Goal: Transaction & Acquisition: Subscribe to service/newsletter

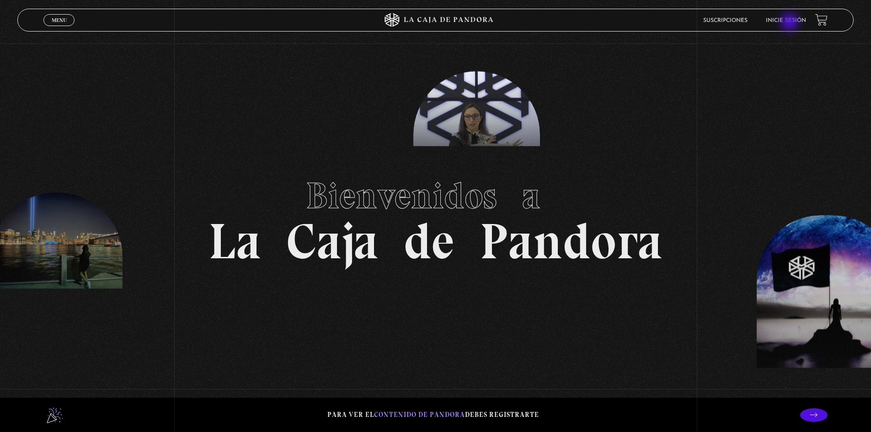
click at [791, 21] on link "Inicie sesión" at bounding box center [786, 20] width 40 height 5
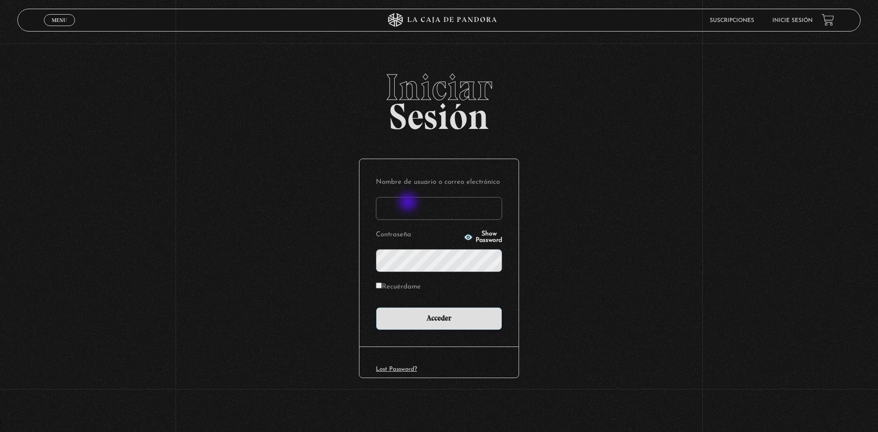
click at [409, 203] on input "Nombre de usuario o correo electrónico" at bounding box center [439, 208] width 126 height 23
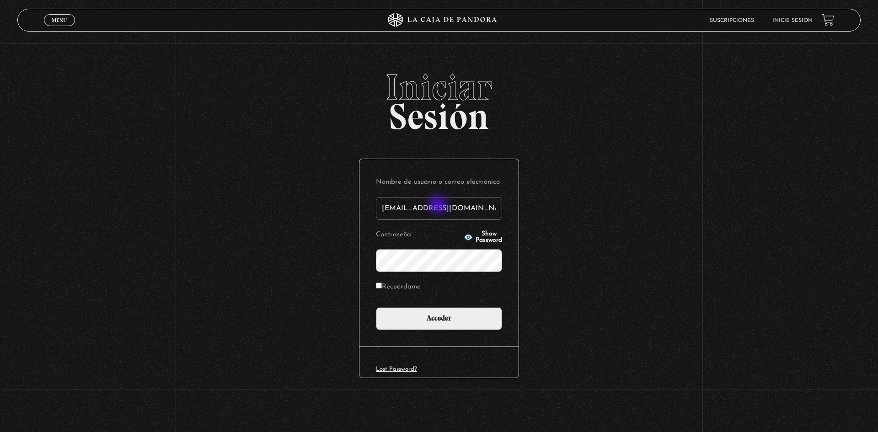
type input "davh77@gmail.com"
click at [379, 285] on input "Recuérdame" at bounding box center [379, 286] width 6 height 6
checkbox input "true"
click at [425, 316] on input "Acceder" at bounding box center [439, 318] width 126 height 23
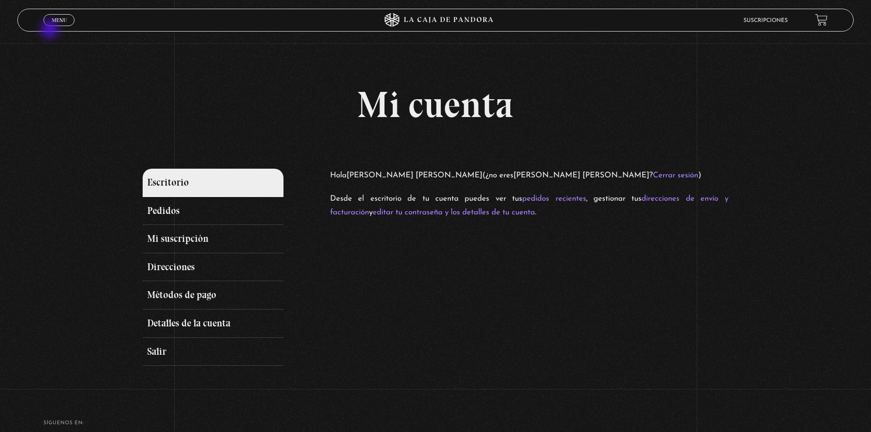
click at [53, 25] on span "Cerrar" at bounding box center [58, 28] width 21 height 6
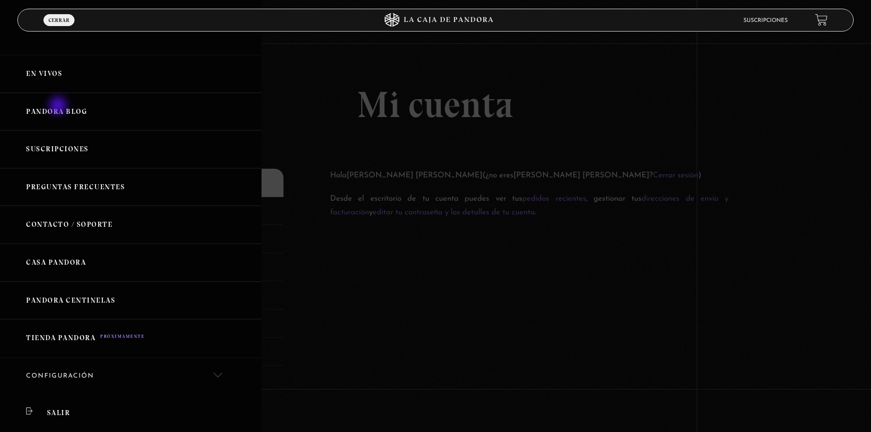
click at [59, 107] on link "Pandora Blog" at bounding box center [131, 112] width 262 height 38
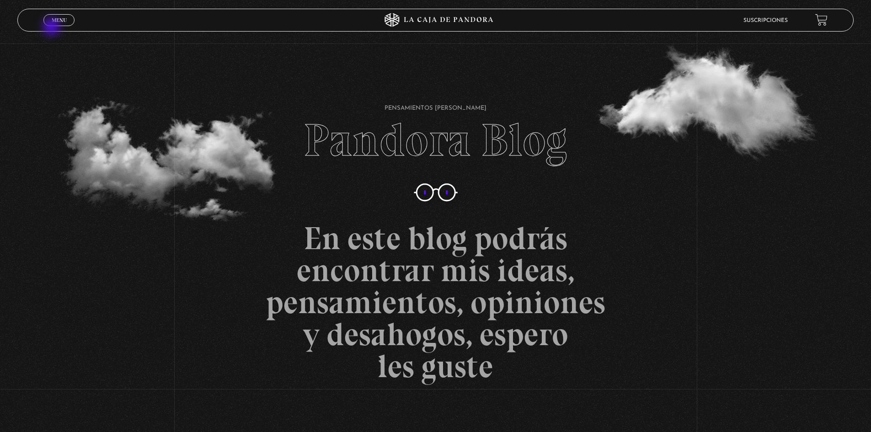
click at [54, 21] on span "Menu" at bounding box center [59, 19] width 15 height 5
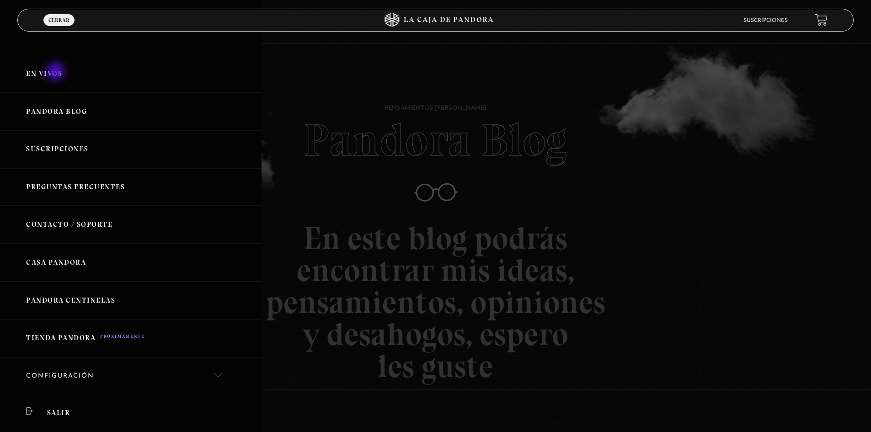
click at [57, 72] on link "En vivos" at bounding box center [131, 74] width 262 height 38
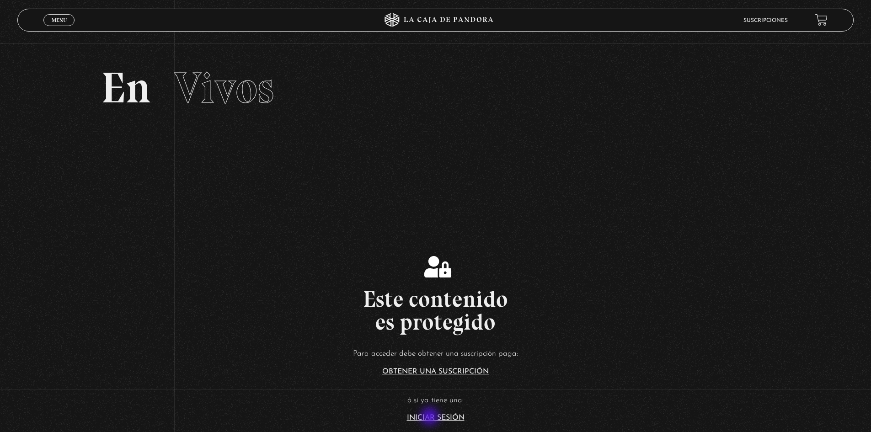
click at [431, 418] on link "Iniciar Sesión" at bounding box center [436, 417] width 58 height 7
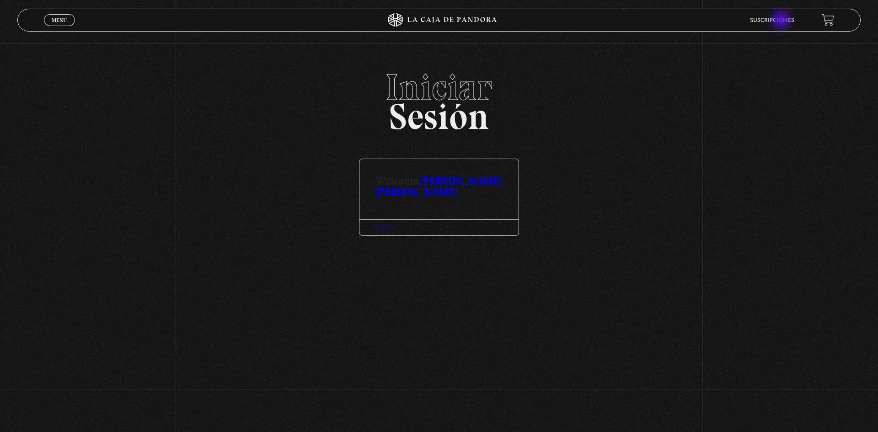
click at [782, 21] on link "Suscripciones" at bounding box center [772, 20] width 44 height 5
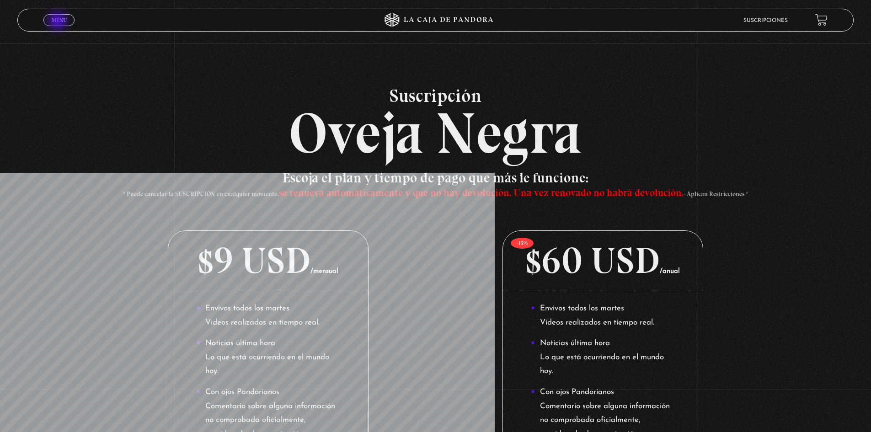
click at [59, 22] on span "Menu" at bounding box center [59, 19] width 15 height 5
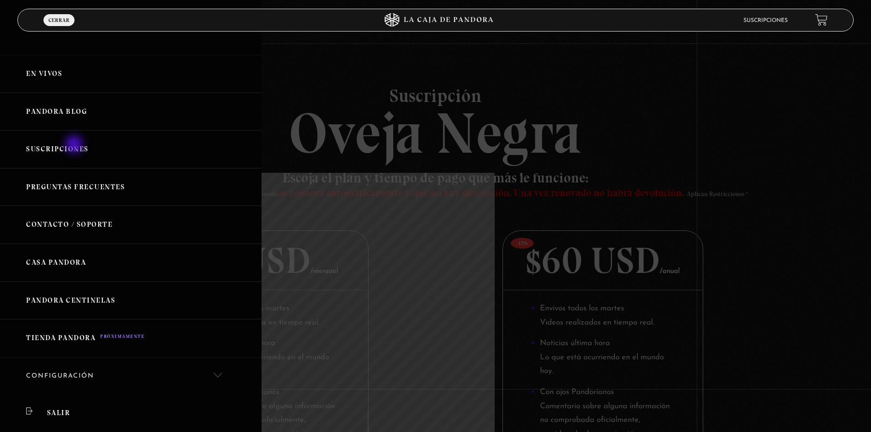
click at [75, 145] on link "Suscripciones" at bounding box center [131, 149] width 262 height 38
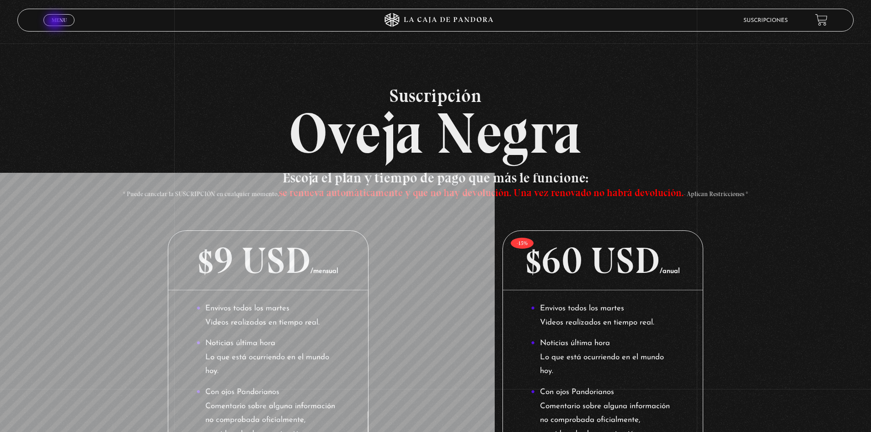
click at [56, 22] on span "Menu" at bounding box center [59, 19] width 15 height 5
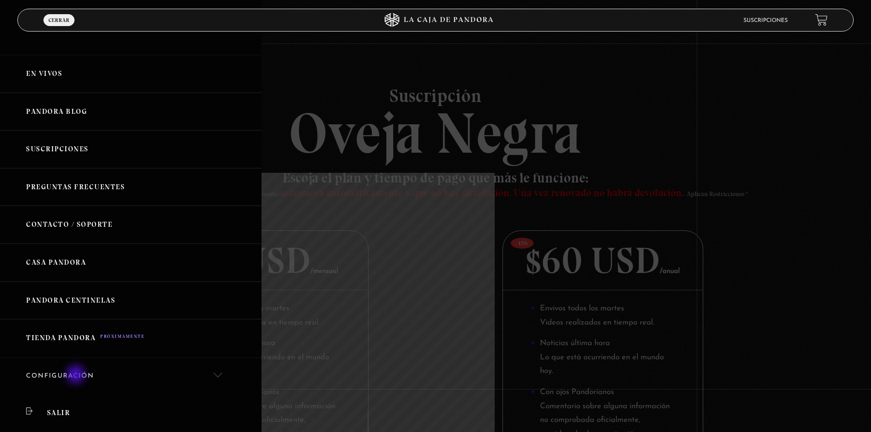
click at [77, 376] on link "Configuración" at bounding box center [131, 376] width 262 height 37
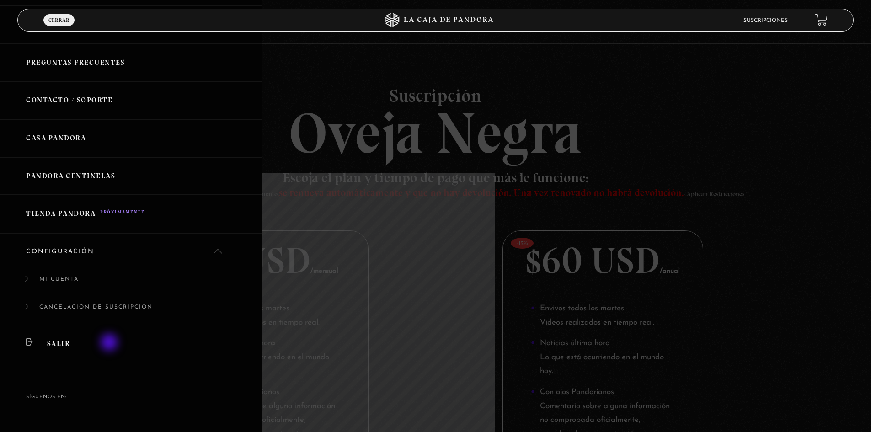
scroll to position [137, 0]
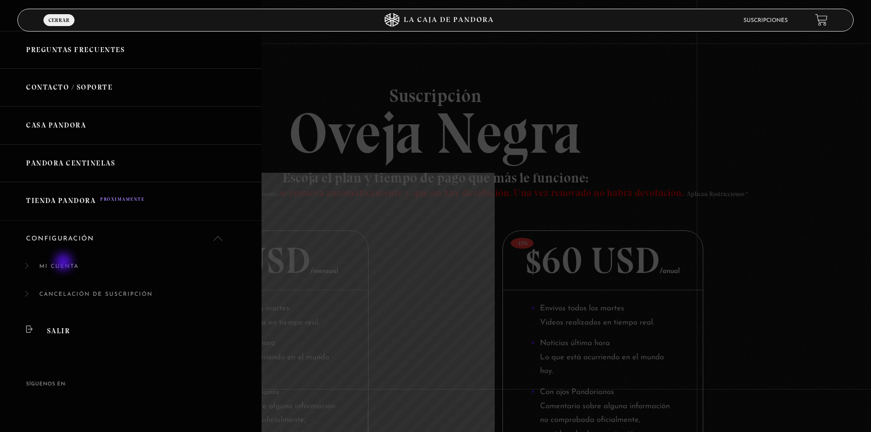
click at [64, 263] on link "Mi cuenta" at bounding box center [131, 271] width 262 height 28
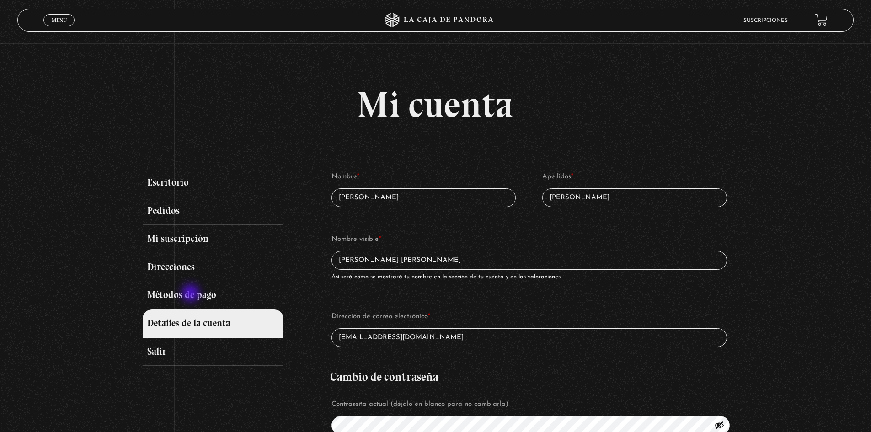
click at [192, 294] on link "Métodos de pago" at bounding box center [213, 295] width 140 height 28
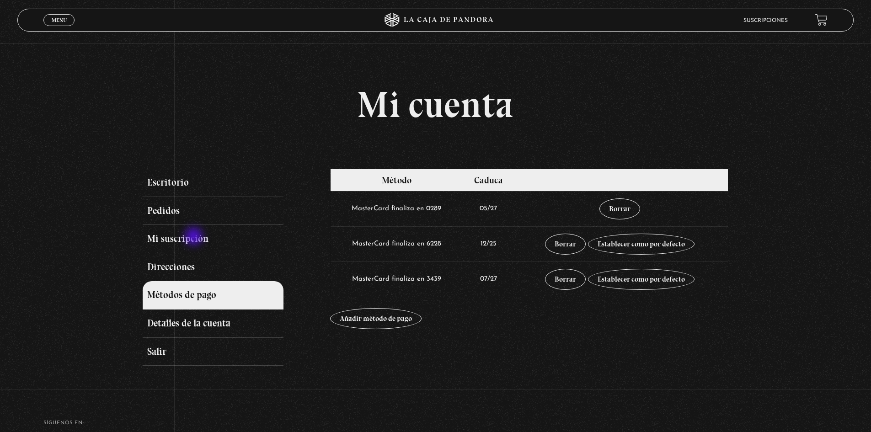
click at [195, 237] on link "Mi suscripción" at bounding box center [213, 239] width 140 height 28
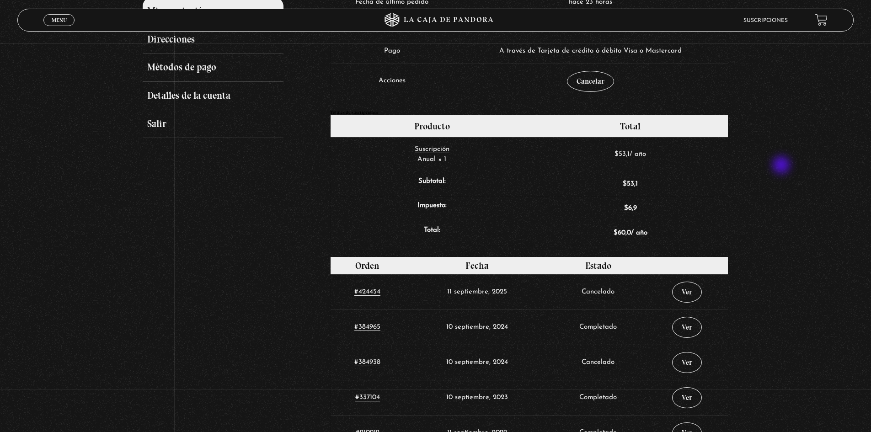
scroll to position [229, 0]
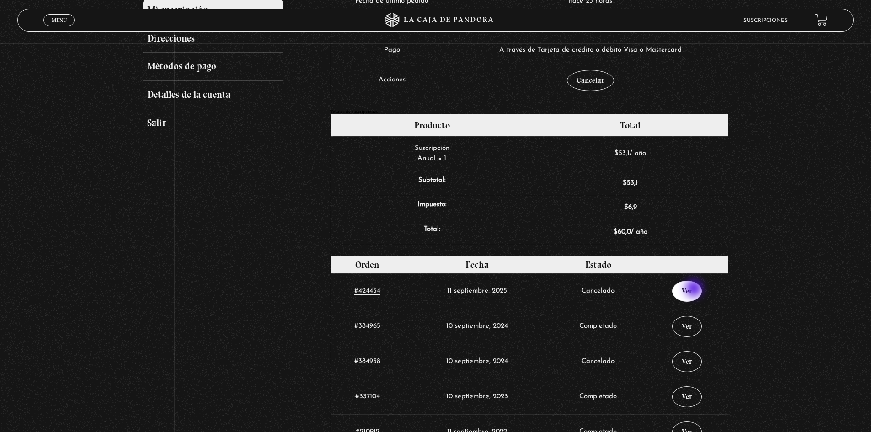
click at [695, 289] on link "Ver" at bounding box center [687, 291] width 30 height 21
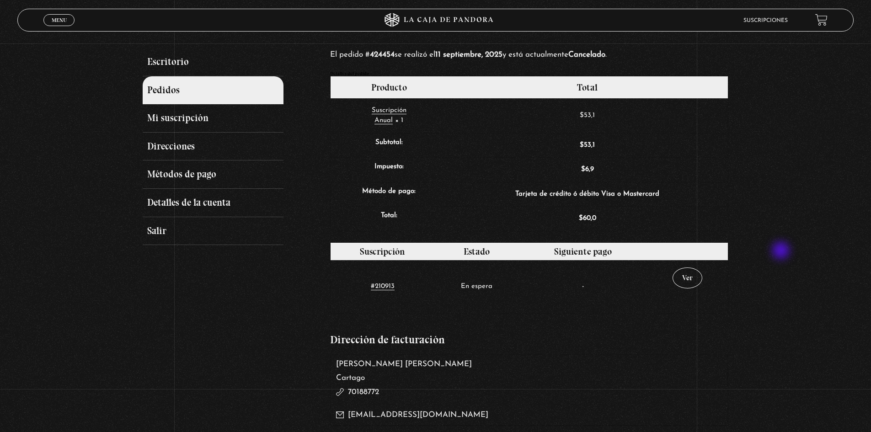
scroll to position [137, 0]
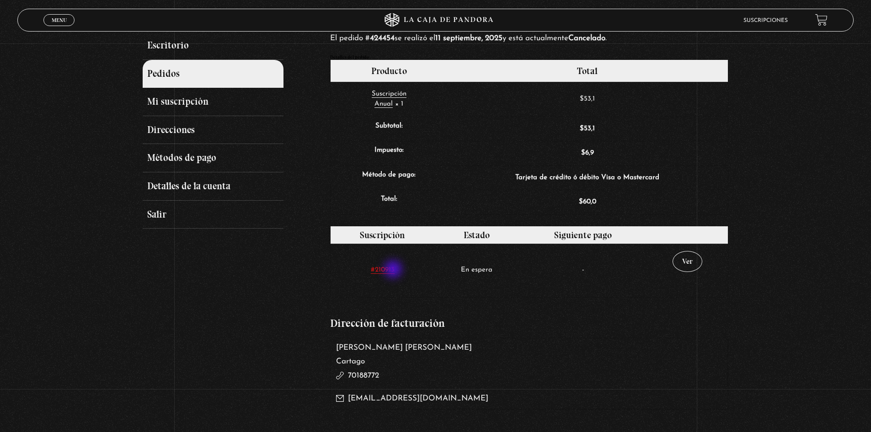
click at [394, 270] on link "#210913" at bounding box center [383, 270] width 24 height 7
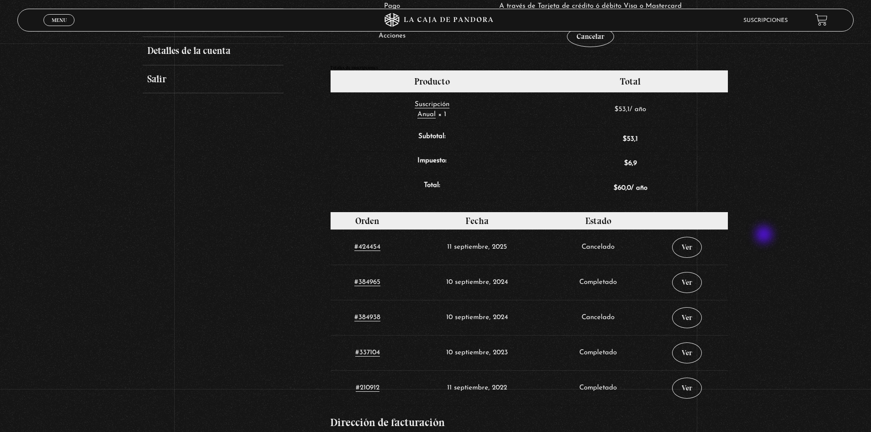
scroll to position [274, 0]
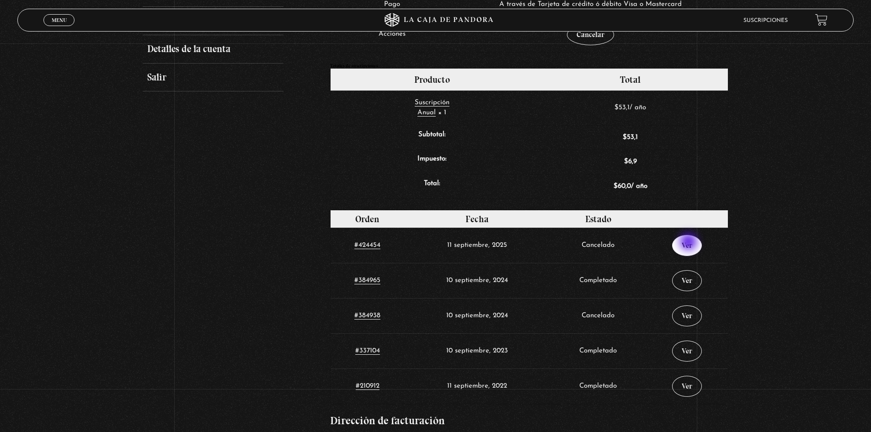
click at [690, 243] on link "Ver" at bounding box center [687, 245] width 30 height 21
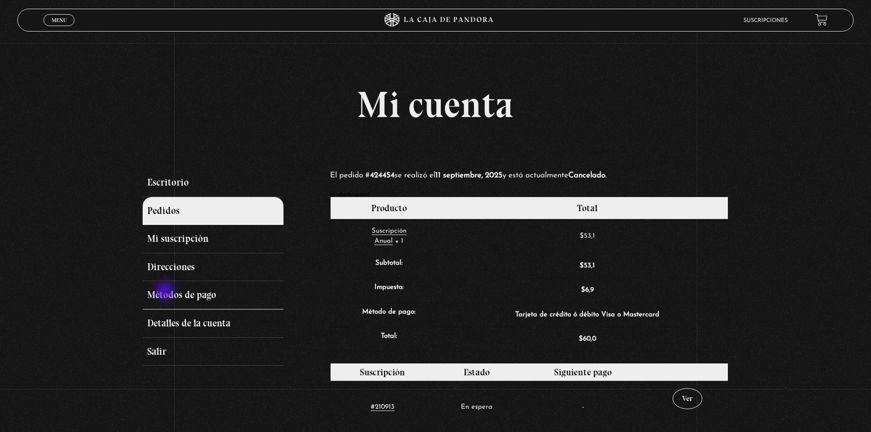
click at [166, 292] on link "Métodos de pago" at bounding box center [213, 295] width 140 height 28
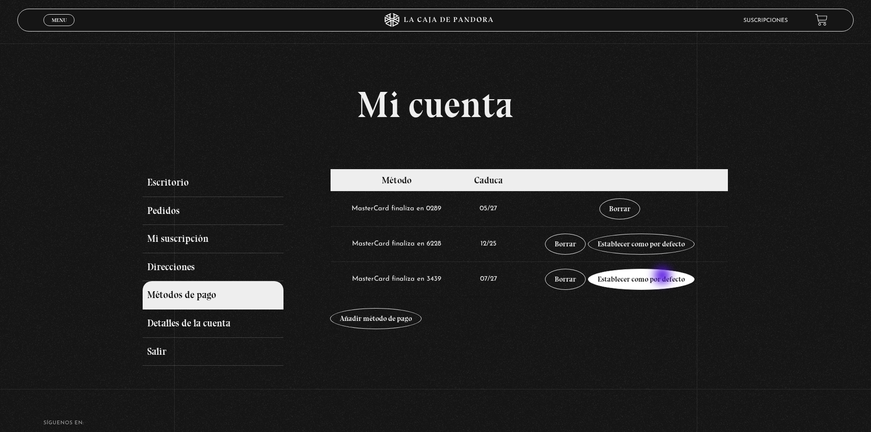
click at [664, 277] on link "Establecer como por defecto" at bounding box center [641, 279] width 107 height 21
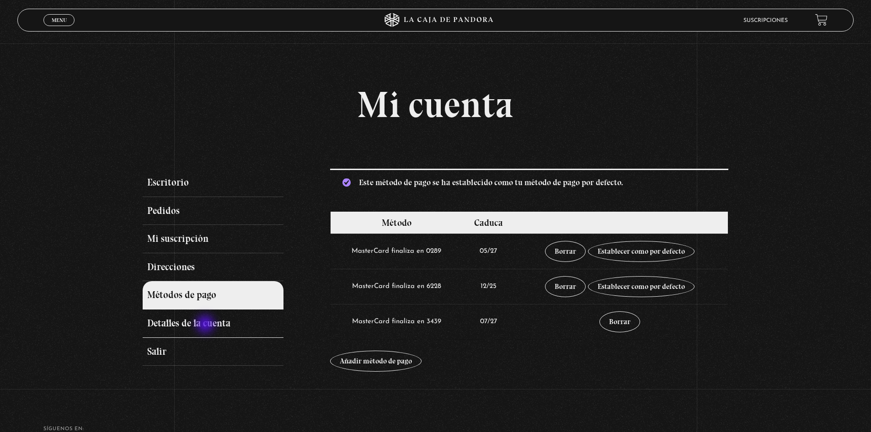
click at [206, 325] on link "Detalles de la cuenta" at bounding box center [213, 324] width 140 height 28
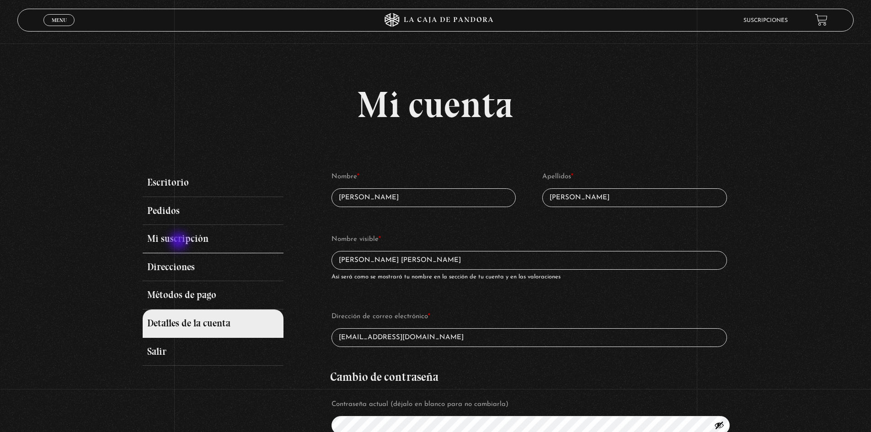
click at [180, 242] on link "Mi suscripción" at bounding box center [213, 239] width 140 height 28
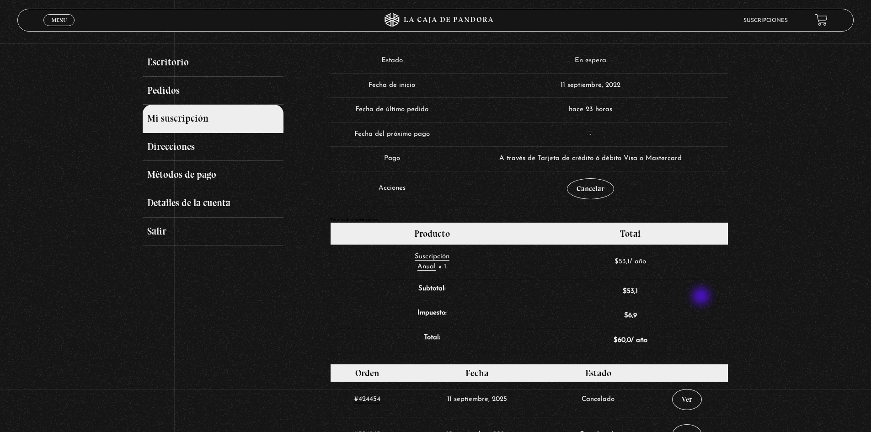
scroll to position [46, 0]
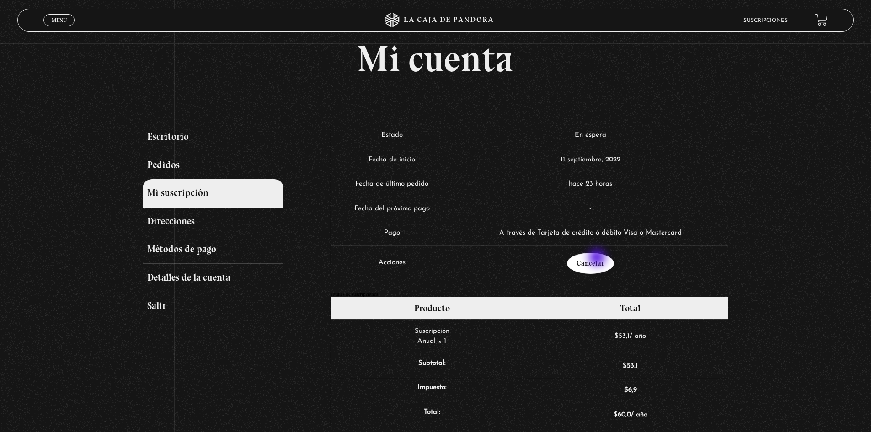
click at [598, 258] on link "Cancelar" at bounding box center [590, 263] width 47 height 21
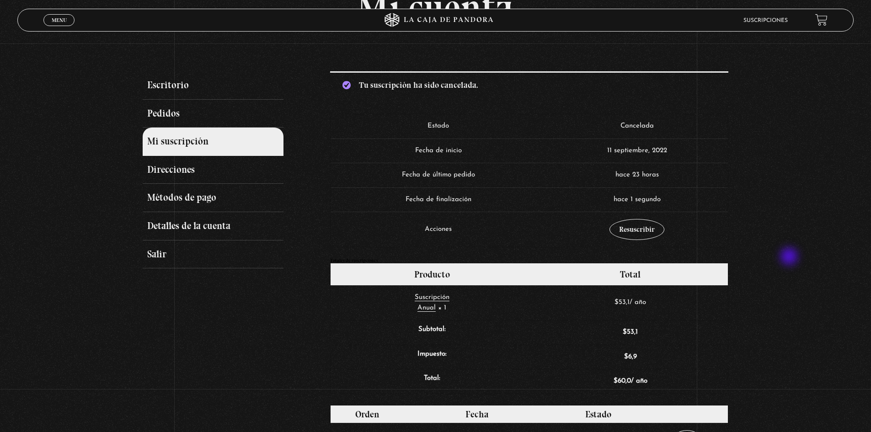
scroll to position [229, 0]
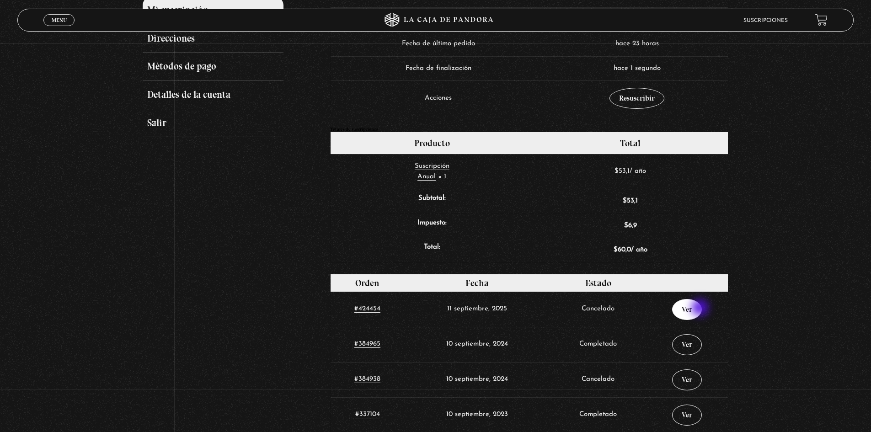
click at [701, 309] on link "Ver" at bounding box center [687, 309] width 30 height 21
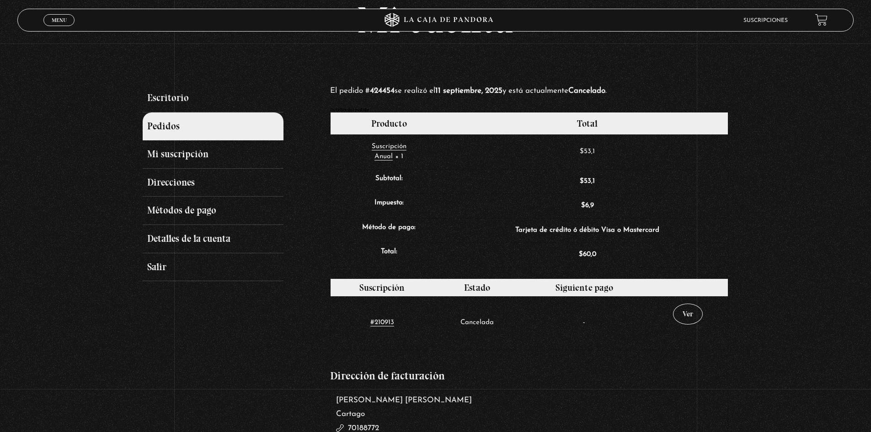
scroll to position [91, 0]
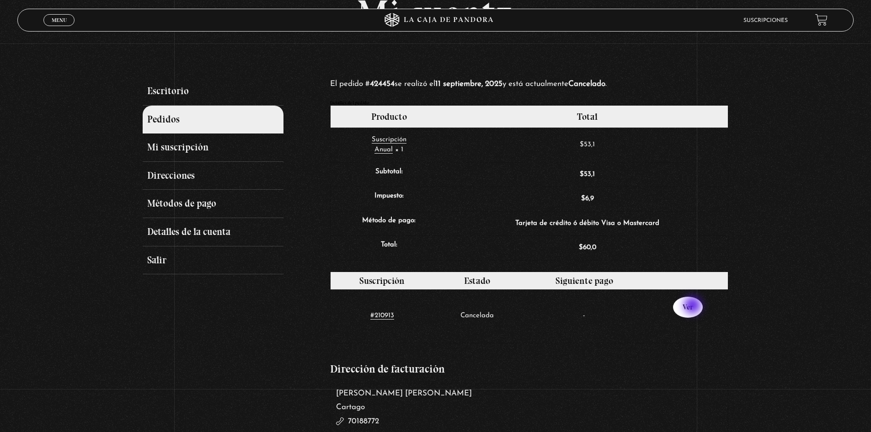
click at [694, 306] on link "Ver" at bounding box center [688, 307] width 30 height 21
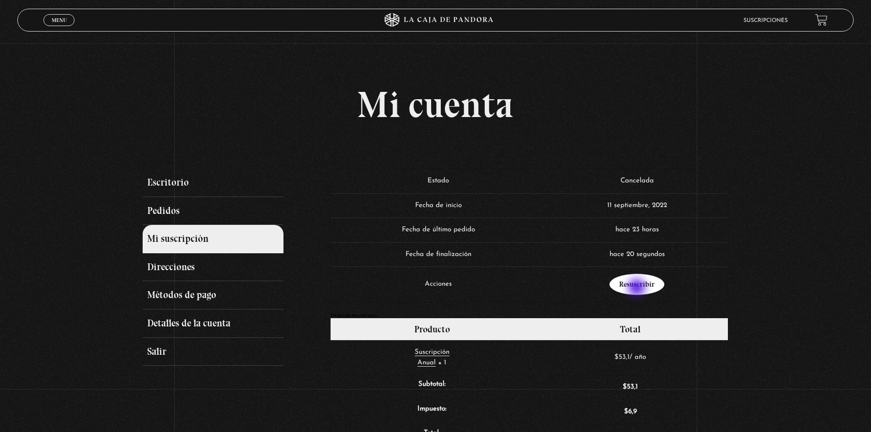
click at [638, 288] on link "Resuscribir" at bounding box center [637, 284] width 55 height 21
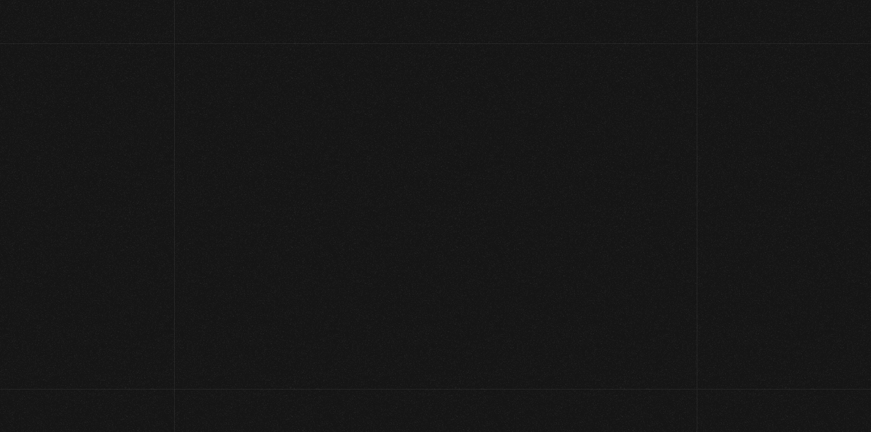
select select "CR-C"
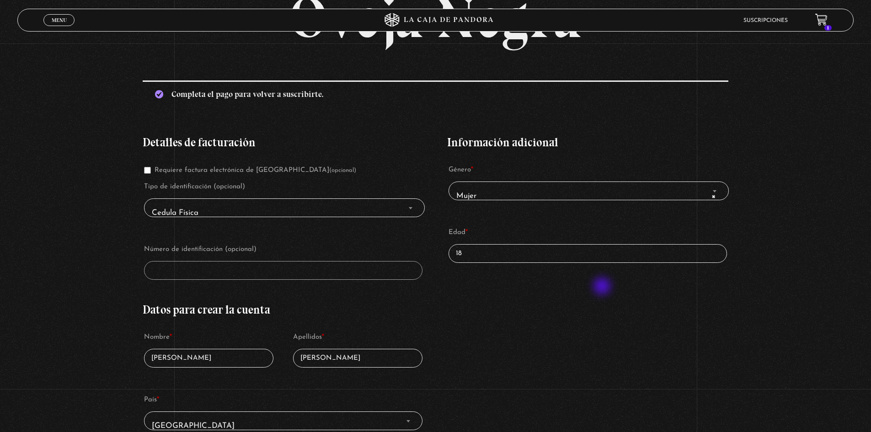
scroll to position [137, 0]
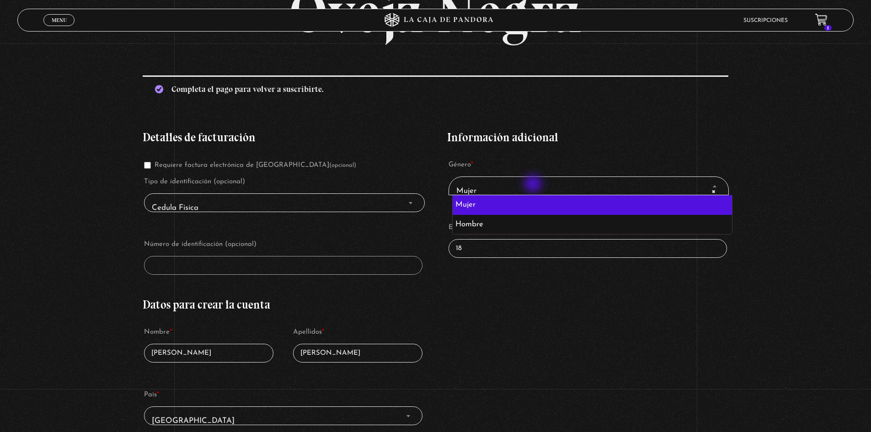
click at [534, 185] on span "× Mujer" at bounding box center [589, 191] width 272 height 21
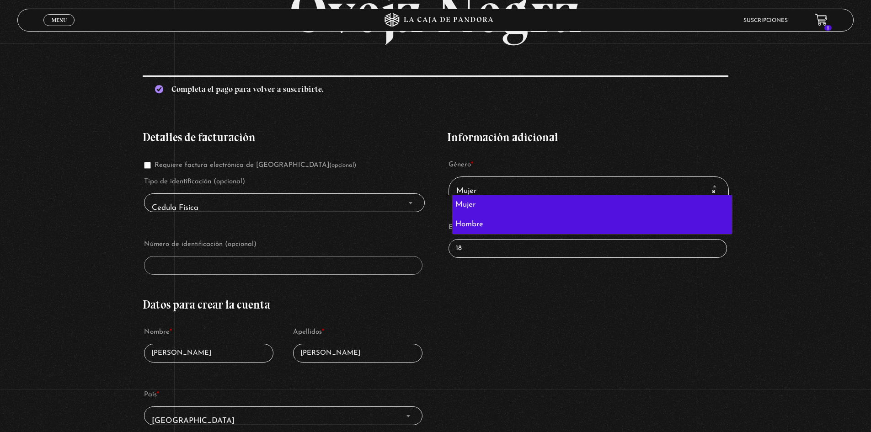
select select "hombre"
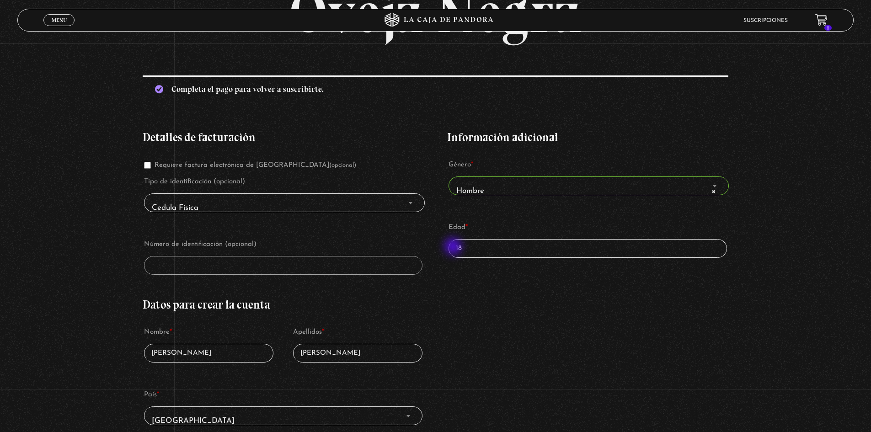
drag, startPoint x: 472, startPoint y: 249, endPoint x: 409, endPoint y: 243, distance: 63.8
click at [409, 243] on div "Detalles de facturación Requiere factura electrónica de Costa Rica (opcional) T…" at bounding box center [435, 378] width 585 height 520
click at [488, 299] on div "Detalles de facturación Requiere factura electrónica de Costa Rica (opcional) T…" at bounding box center [435, 378] width 585 height 520
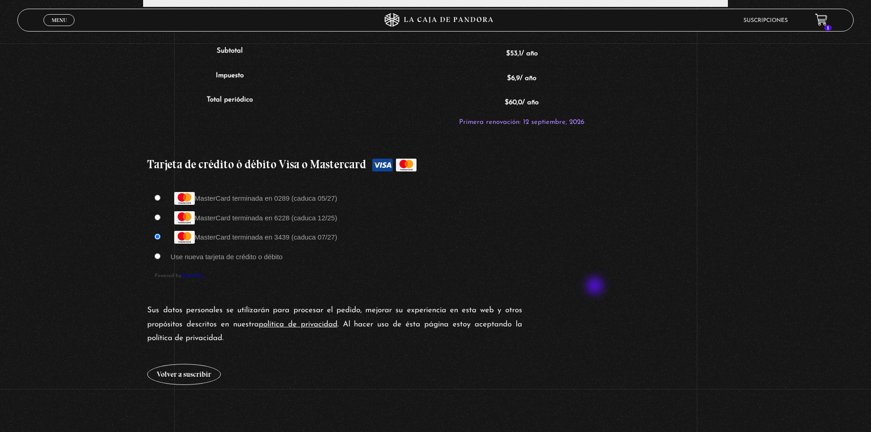
scroll to position [823, 0]
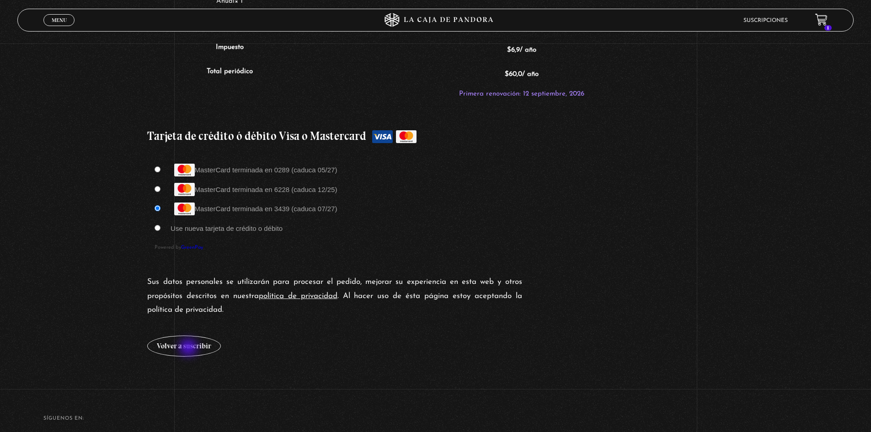
click at [189, 348] on button "Volver a suscribir" at bounding box center [184, 346] width 74 height 21
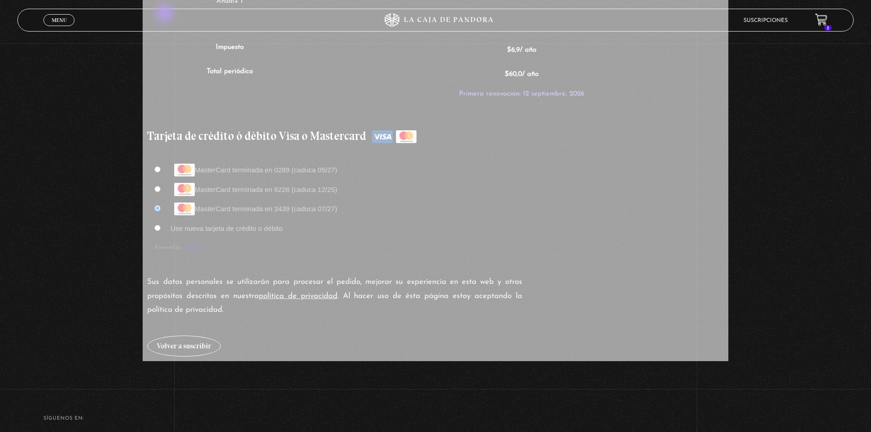
type input "39"
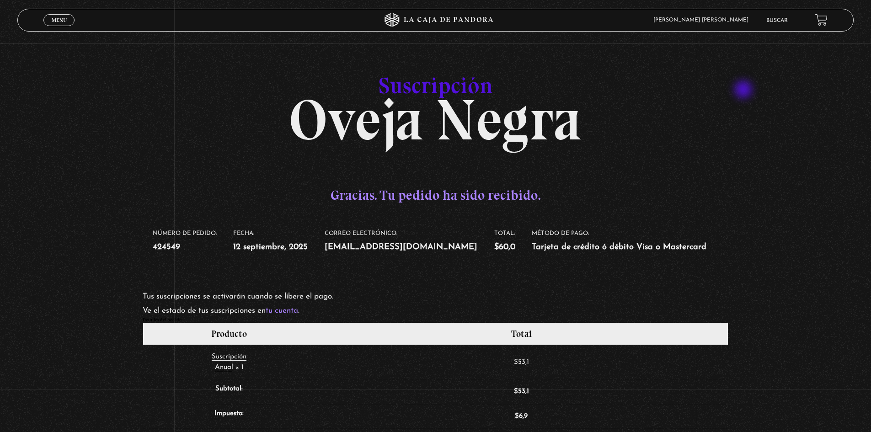
scroll to position [46, 0]
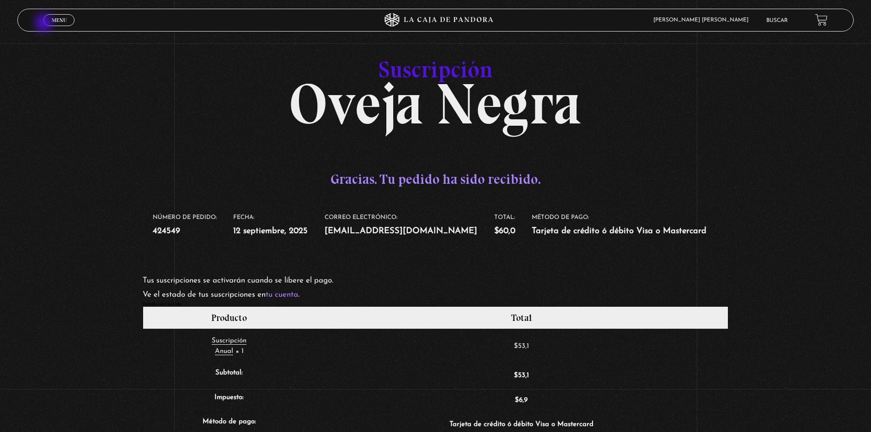
click at [45, 23] on link "Menu Cerrar" at bounding box center [58, 20] width 31 height 12
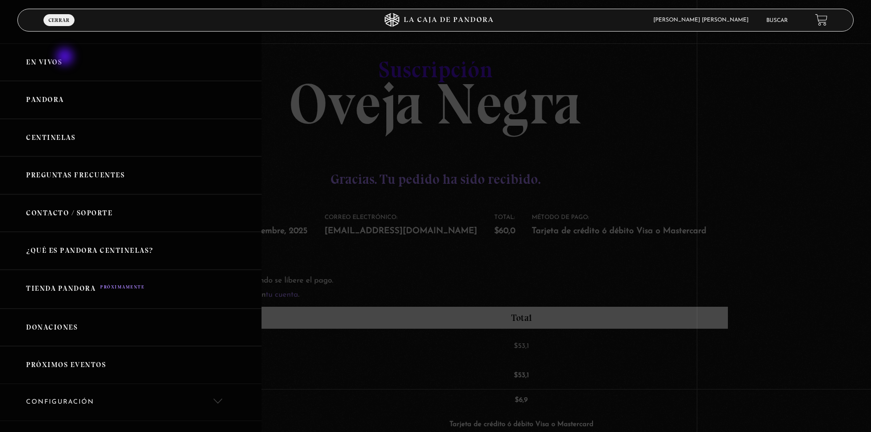
click at [64, 58] on link "En vivos" at bounding box center [131, 62] width 262 height 38
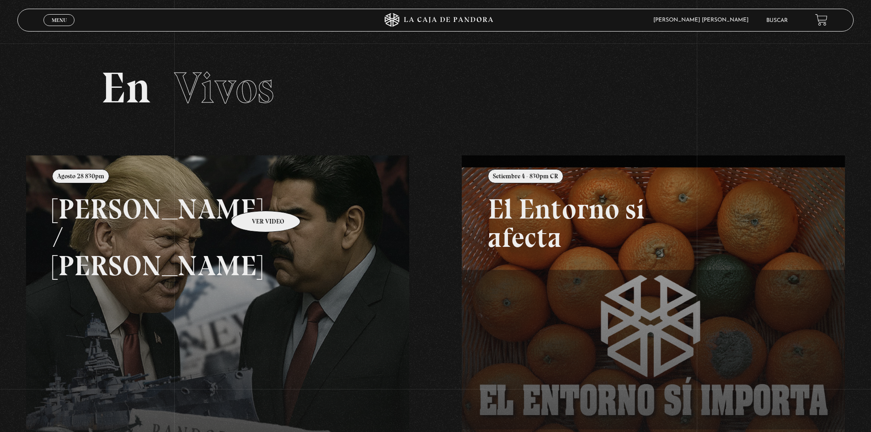
click at [254, 197] on link at bounding box center [461, 371] width 871 height 432
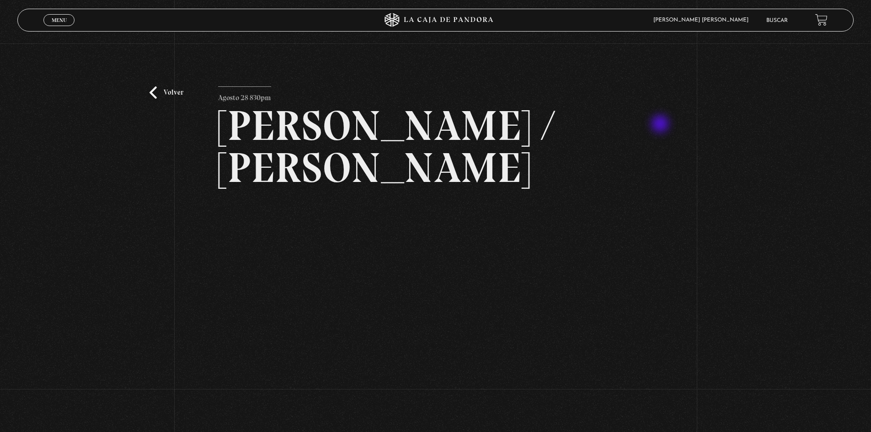
click at [661, 125] on div "Volver Agosto 28 830pm Trump / Maduro" at bounding box center [435, 254] width 871 height 422
click at [687, 202] on div "Volver Agosto 28 830pm Trump / Maduro" at bounding box center [435, 254] width 871 height 422
click at [788, 21] on link "Buscar" at bounding box center [776, 20] width 21 height 5
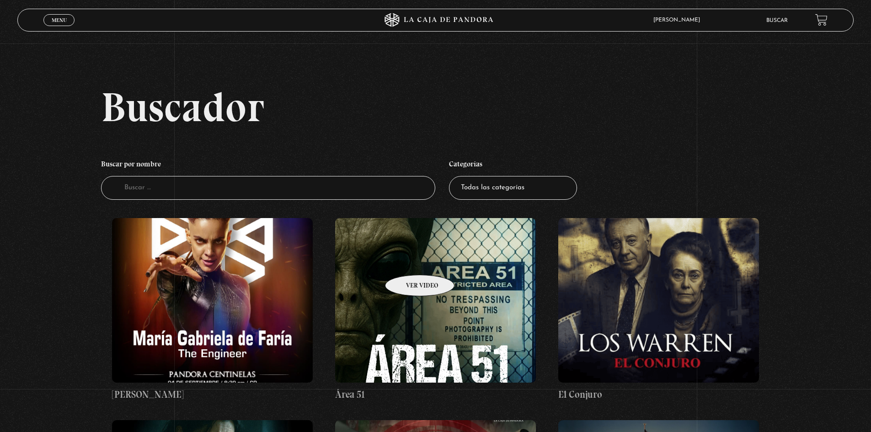
click at [408, 261] on figure at bounding box center [435, 300] width 201 height 165
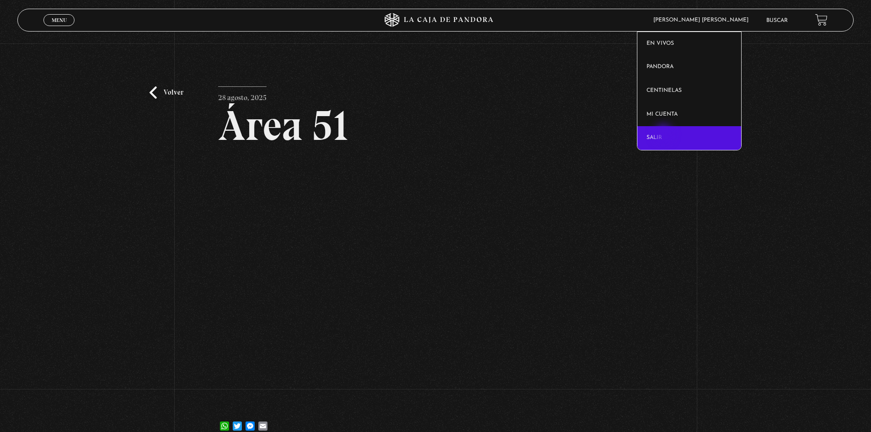
click at [664, 135] on link "Salir" at bounding box center [689, 138] width 104 height 24
